Goal: Task Accomplishment & Management: Complete application form

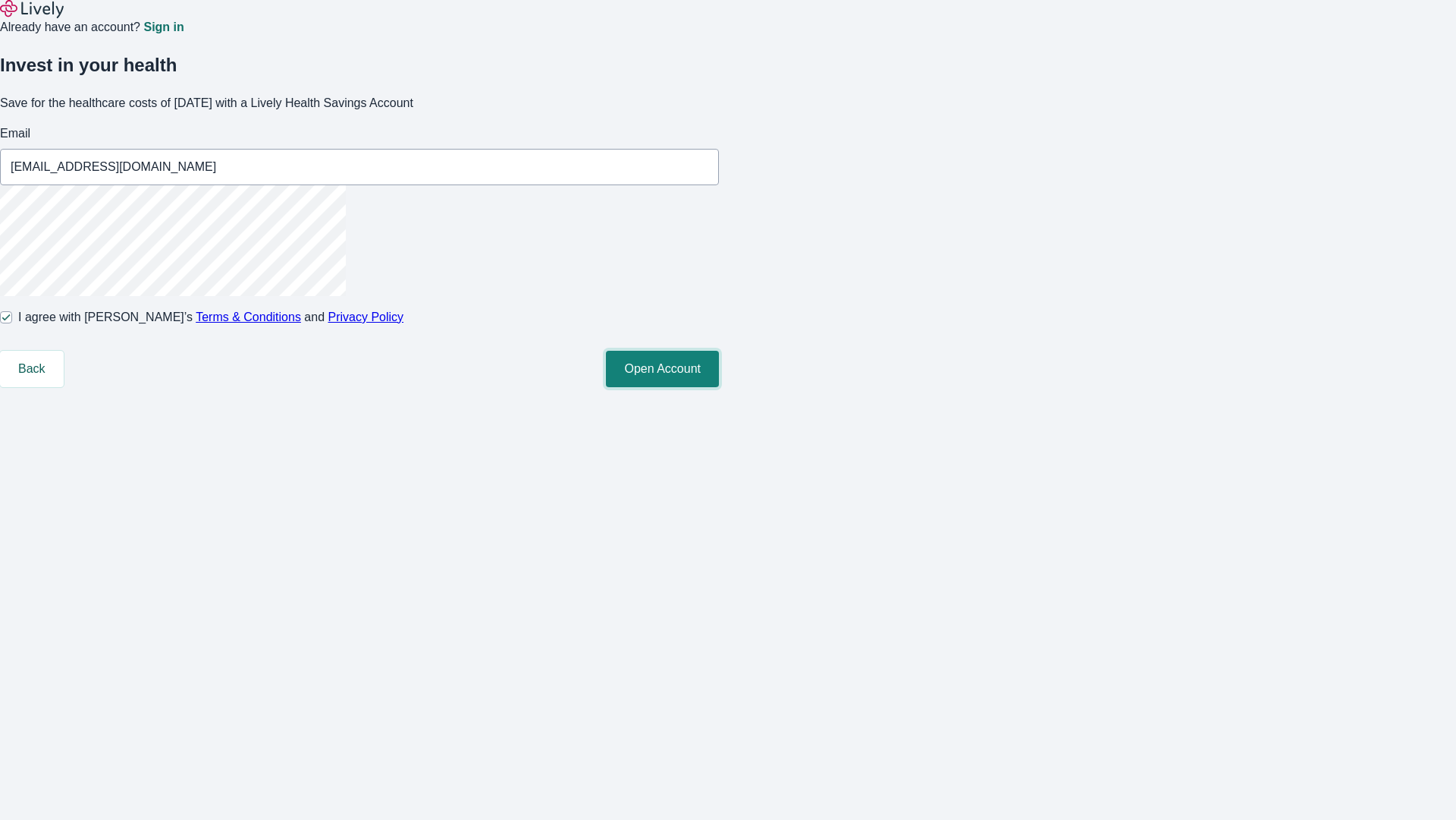
click at [719, 387] on button "Open Account" at bounding box center [662, 368] width 113 height 37
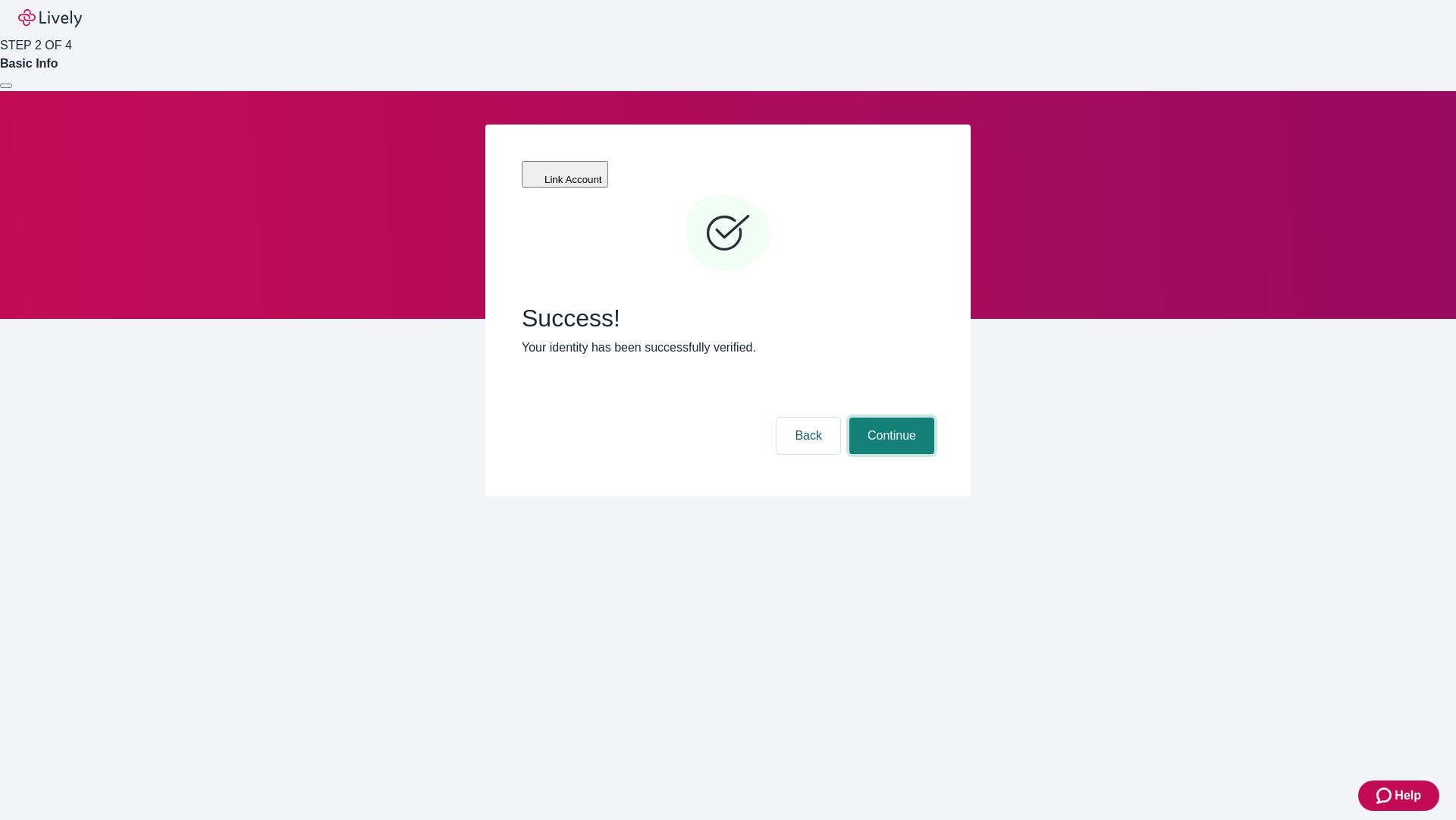
click at [890, 417] on button "Continue" at bounding box center [892, 435] width 85 height 37
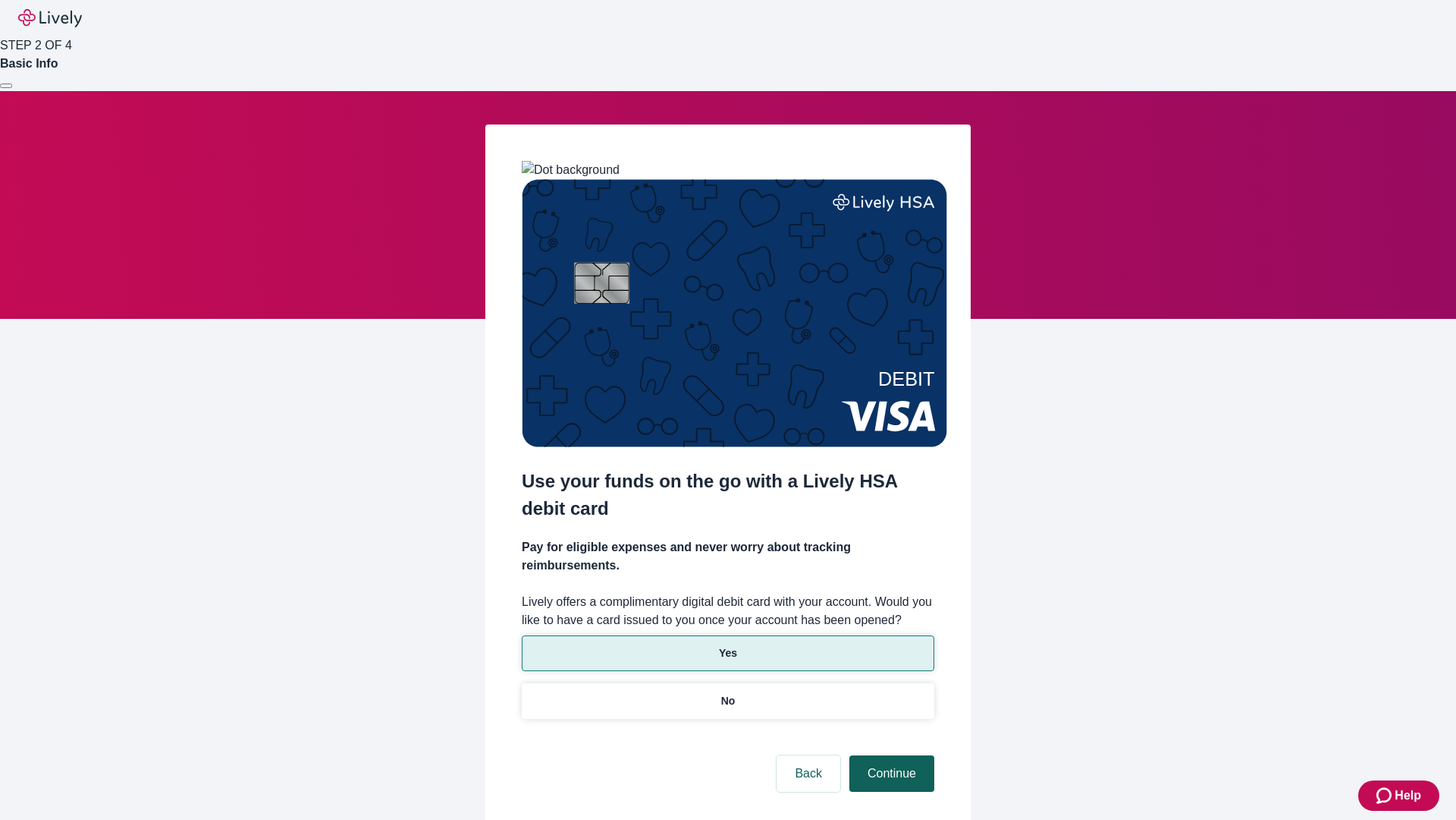
click at [728, 645] on p "Yes" at bounding box center [728, 653] width 18 height 16
click at [890, 755] on button "Continue" at bounding box center [892, 772] width 85 height 37
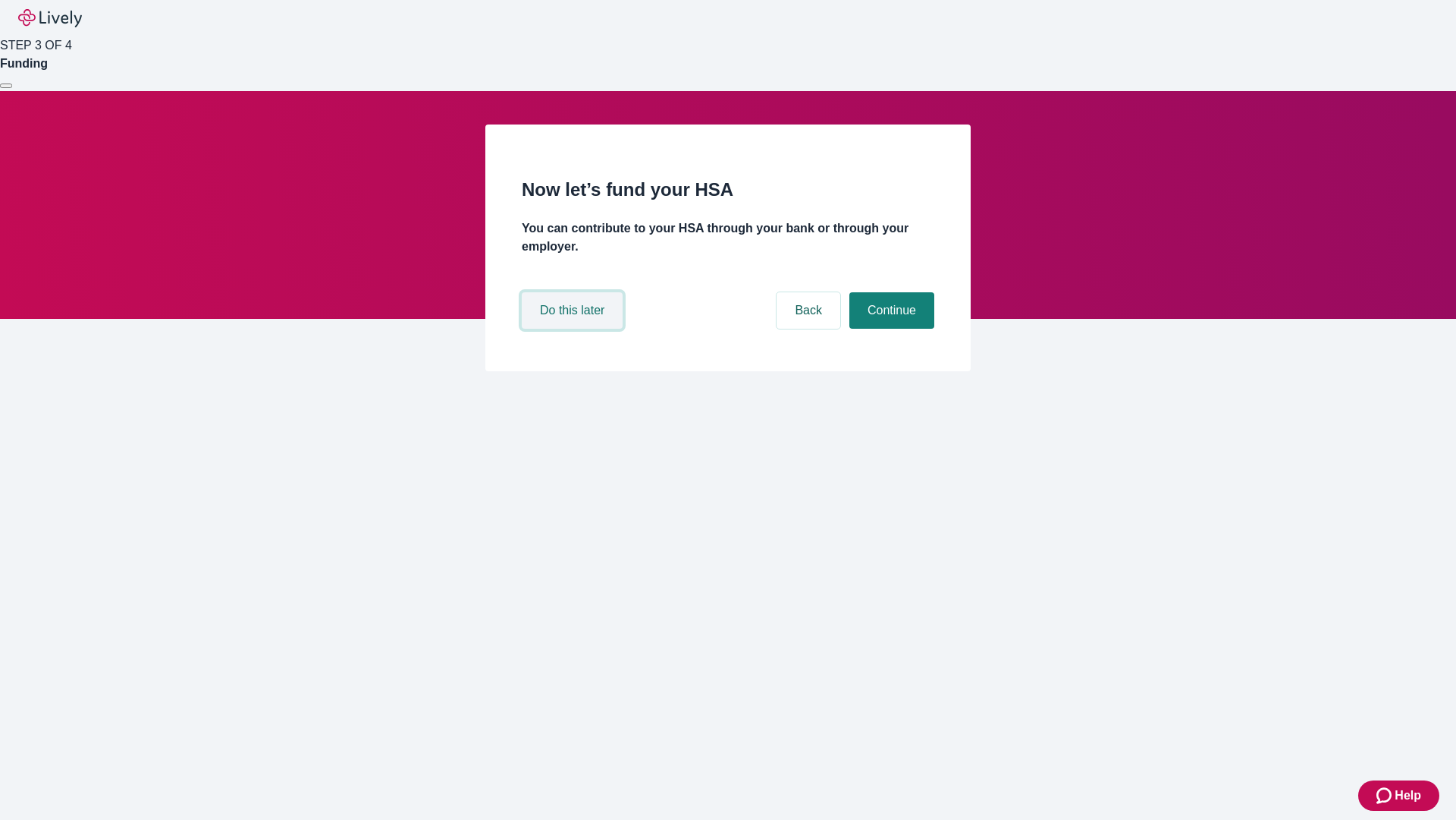
click at [574, 329] on button "Do this later" at bounding box center [572, 310] width 101 height 37
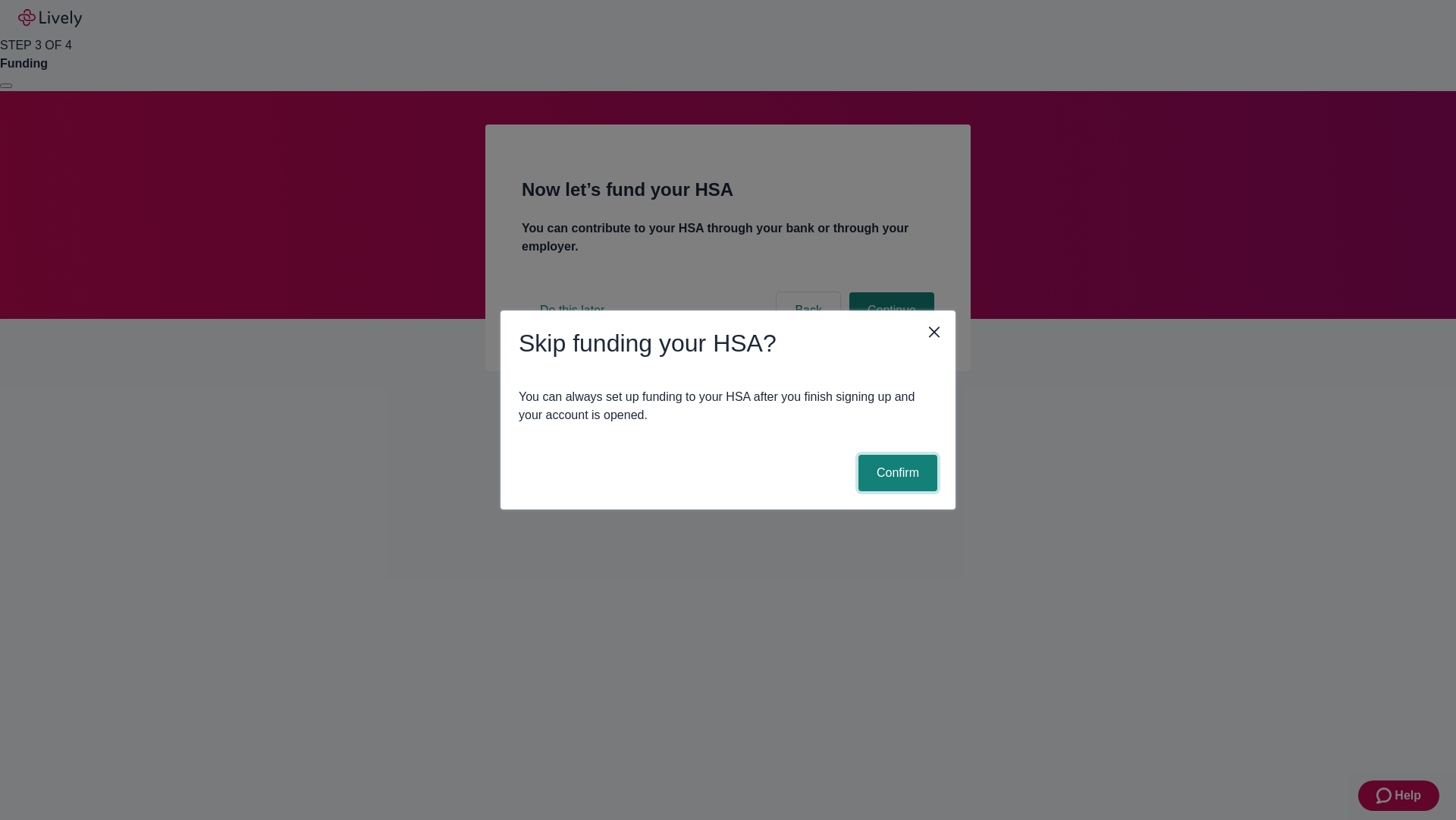
click at [896, 472] on button "Confirm" at bounding box center [898, 472] width 79 height 37
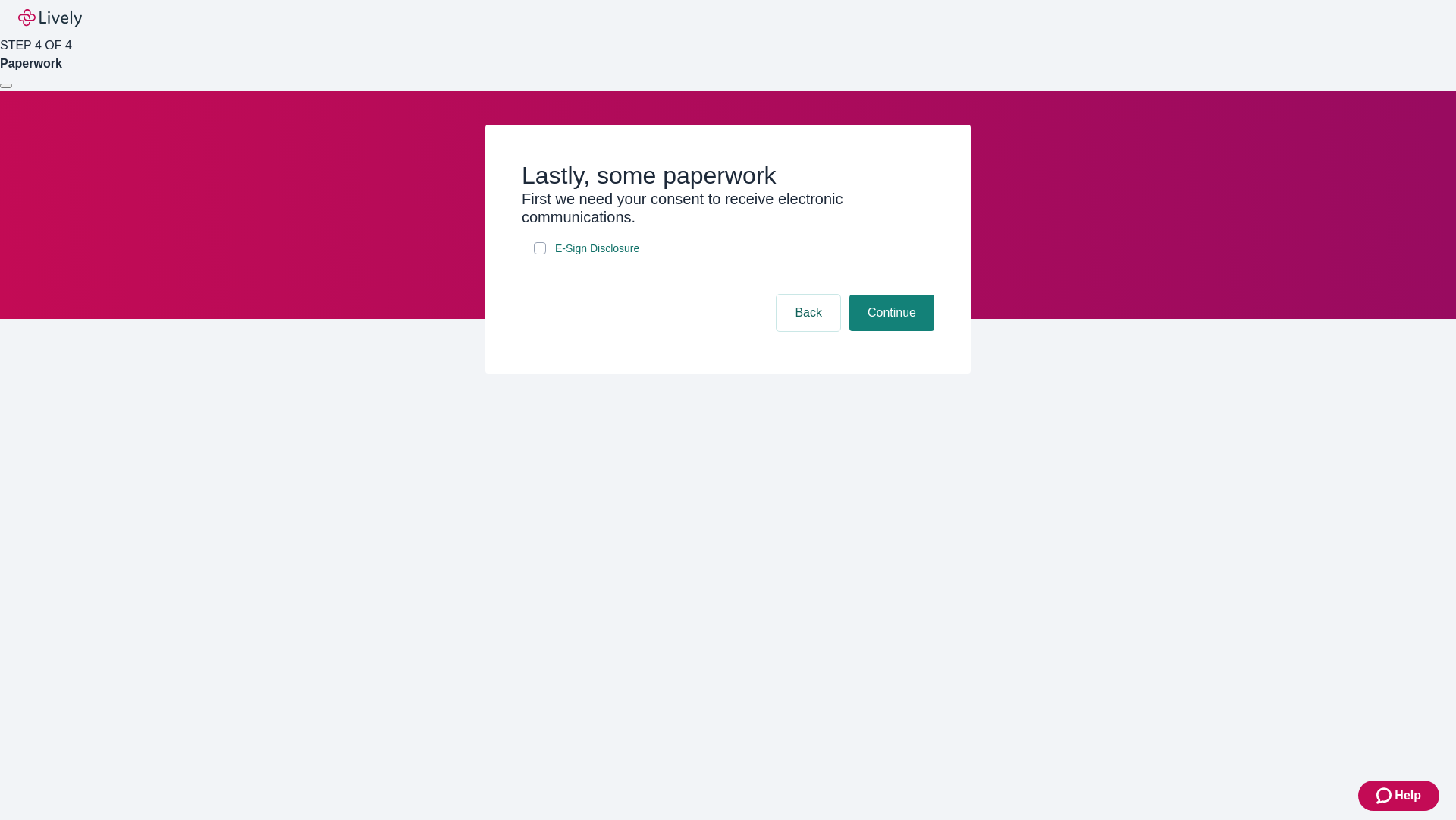
click at [540, 255] on input "E-Sign Disclosure" at bounding box center [539, 248] width 12 height 12
checkbox input "true"
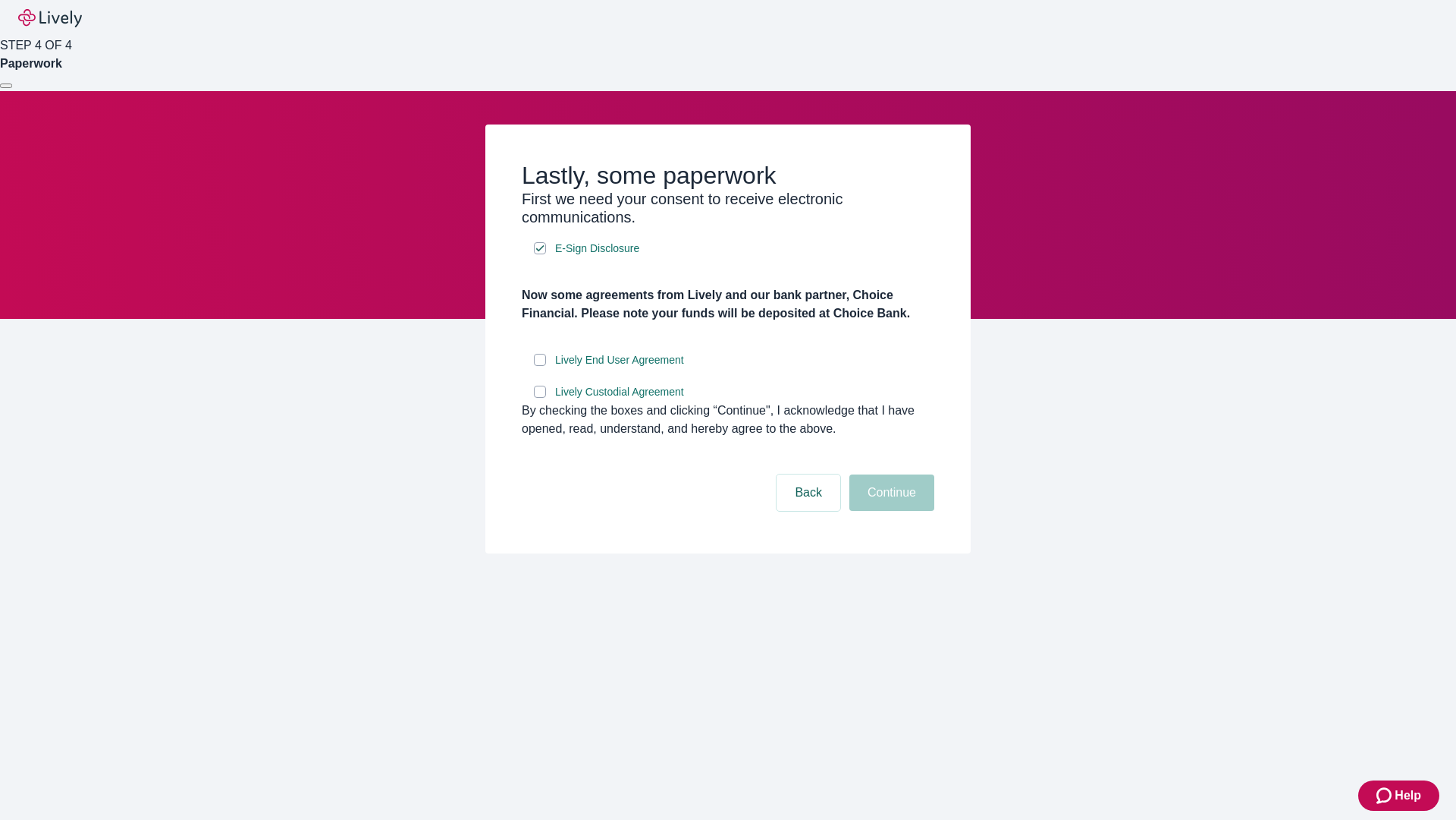
click at [540, 365] on input "Lively End User Agreement" at bounding box center [539, 359] width 12 height 12
checkbox input "true"
click at [540, 398] on input "Lively Custodial Agreement" at bounding box center [539, 391] width 12 height 12
checkbox input "true"
click at [890, 511] on button "Continue" at bounding box center [892, 492] width 85 height 37
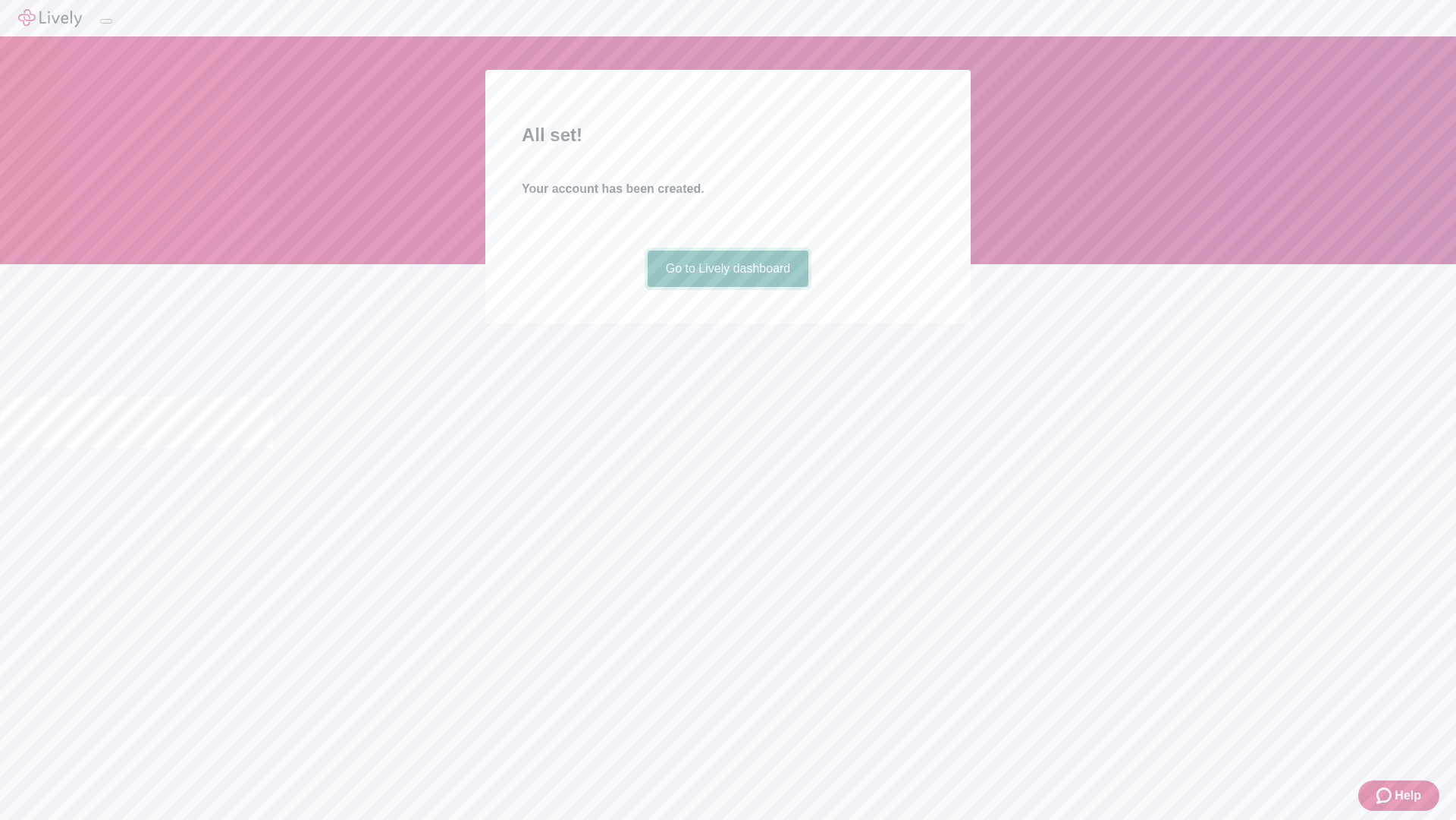
click at [728, 287] on link "Go to Lively dashboard" at bounding box center [728, 268] width 161 height 37
